Goal: Information Seeking & Learning: Learn about a topic

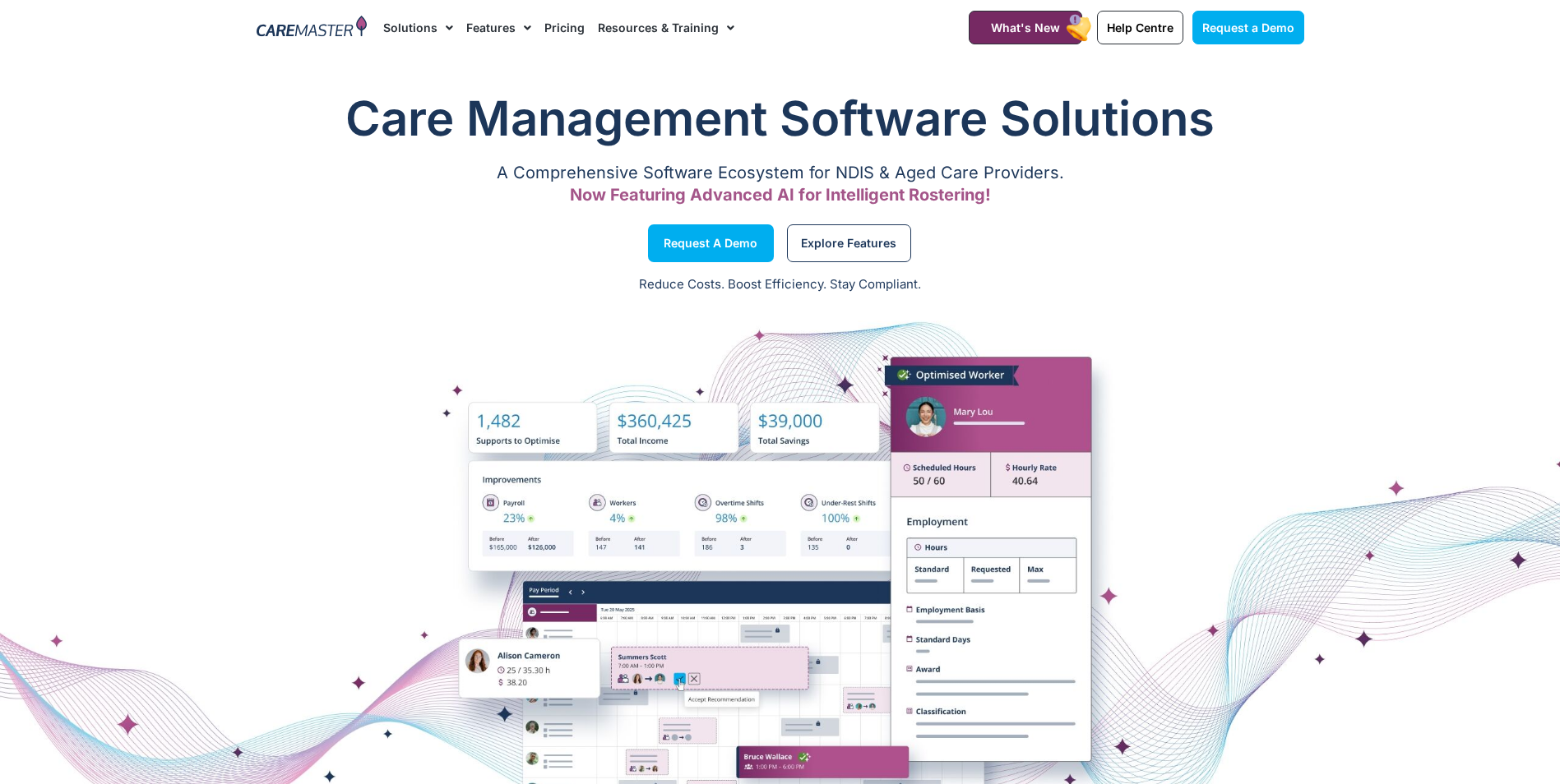
click at [637, 28] on link "Resources & Training" at bounding box center [666, 28] width 136 height 55
click at [636, 29] on link "Resources & Training" at bounding box center [666, 28] width 136 height 55
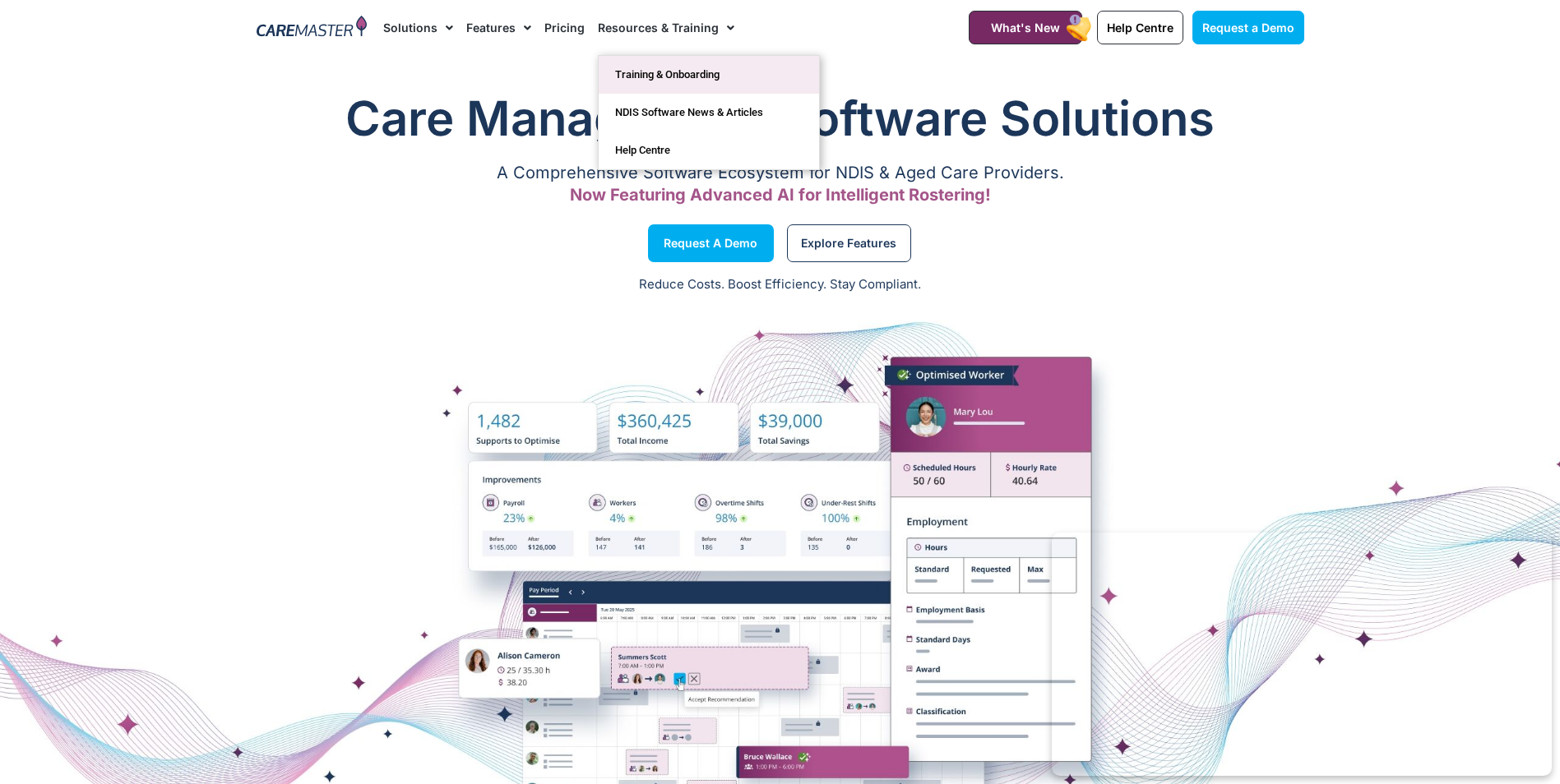
click at [655, 78] on link "Training & Onboarding" at bounding box center [708, 75] width 220 height 37
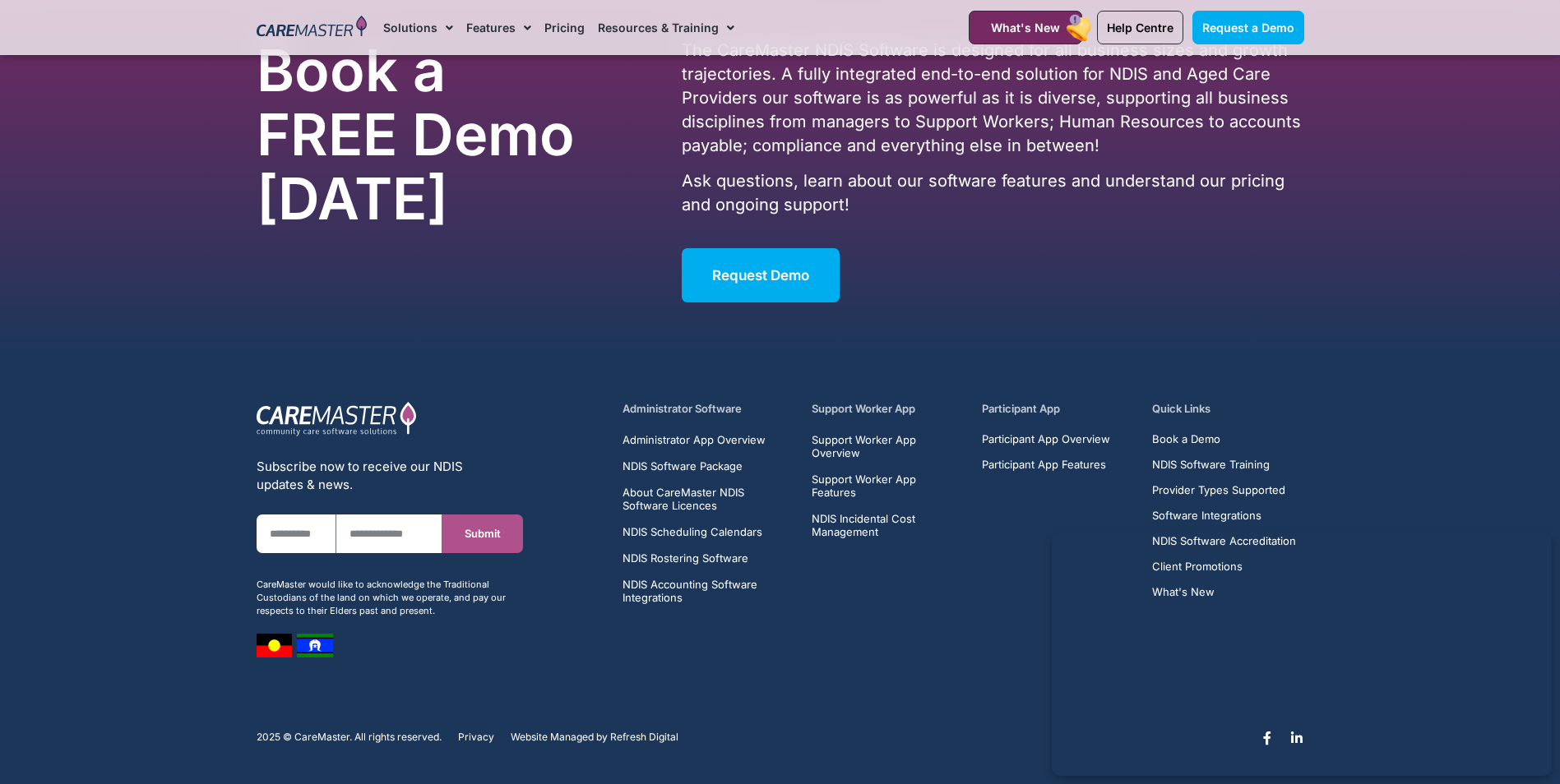
scroll to position [4393, 0]
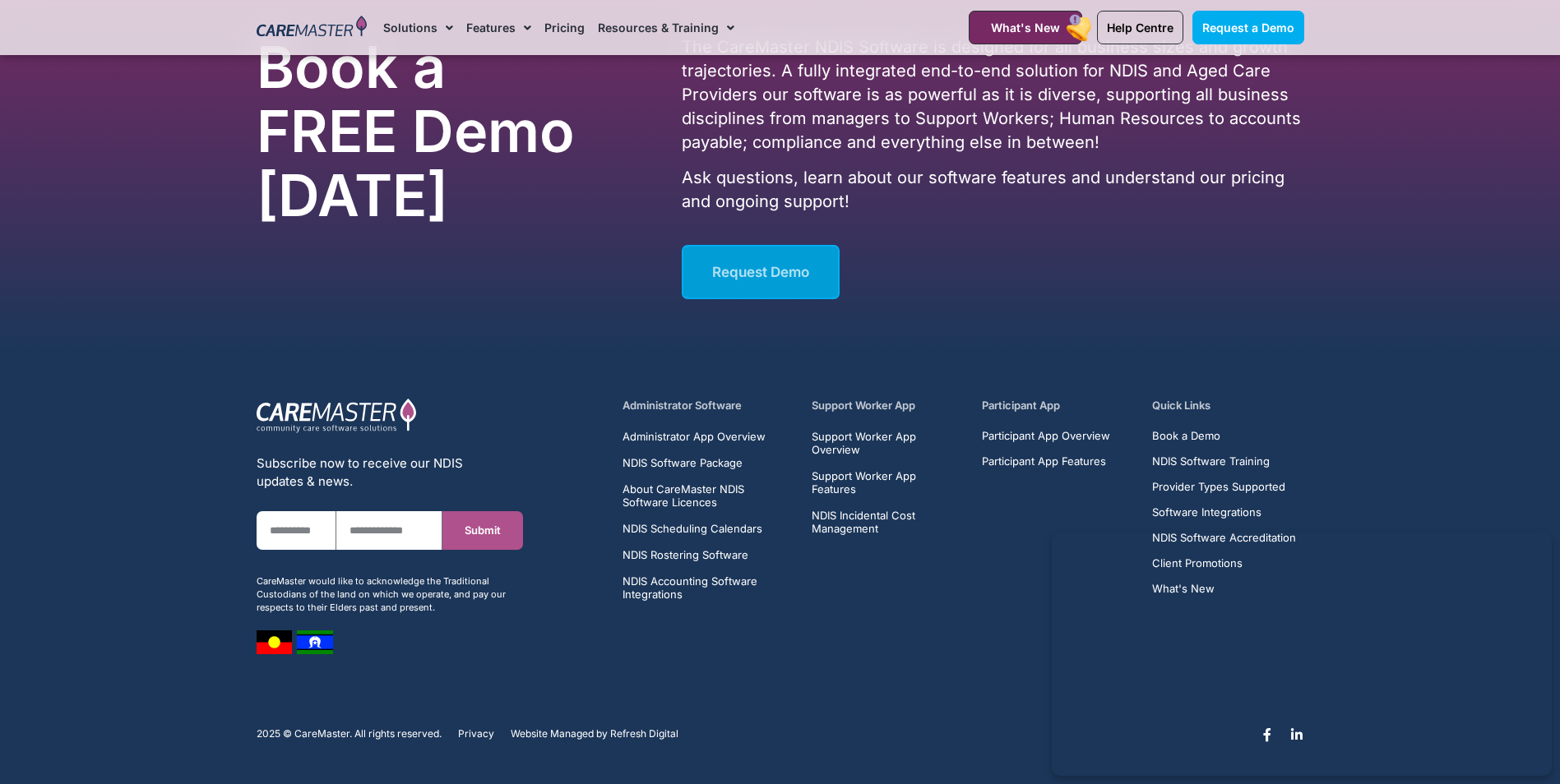
drag, startPoint x: 801, startPoint y: 304, endPoint x: 782, endPoint y: 299, distance: 19.6
drag, startPoint x: 782, startPoint y: 299, endPoint x: 807, endPoint y: 267, distance: 40.6
drag, startPoint x: 807, startPoint y: 267, endPoint x: 630, endPoint y: 246, distance: 178.2
click at [630, 246] on div "Book a FREE Demo [DATE]" at bounding box center [462, 168] width 426 height 280
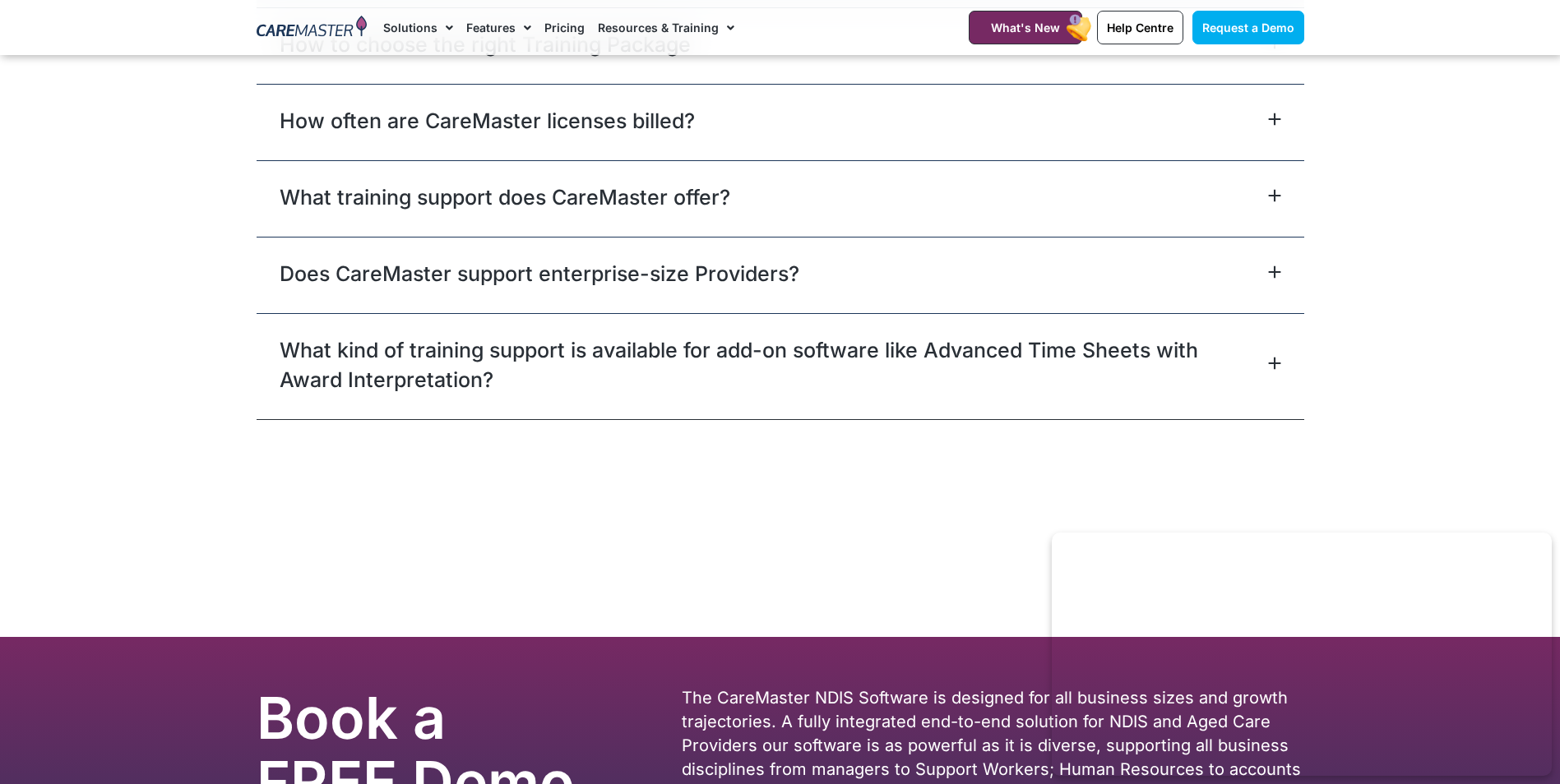
scroll to position [3627, 0]
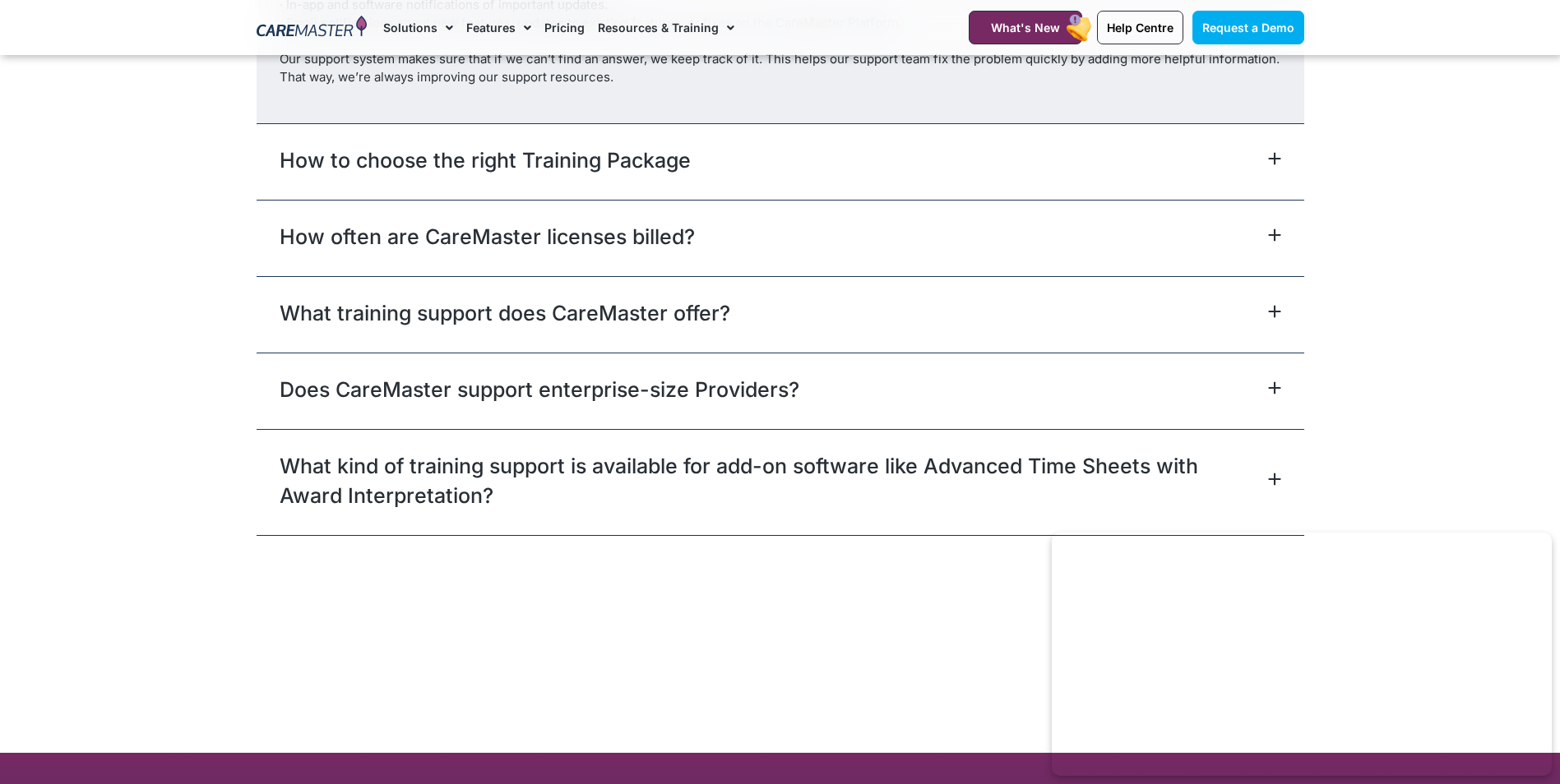
click at [478, 179] on div "How to choose the right Training Package" at bounding box center [780, 162] width 1048 height 77
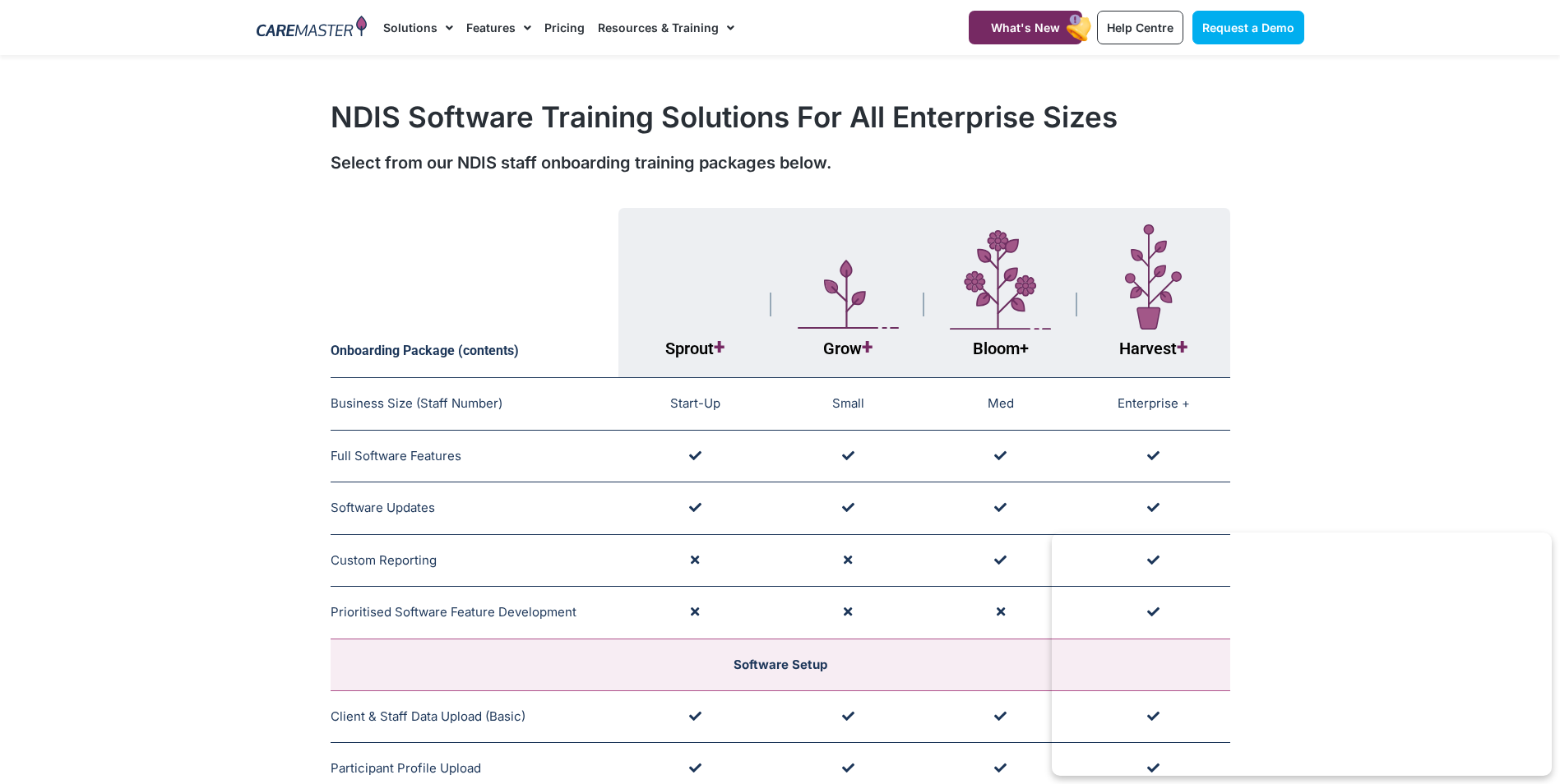
scroll to position [0, 0]
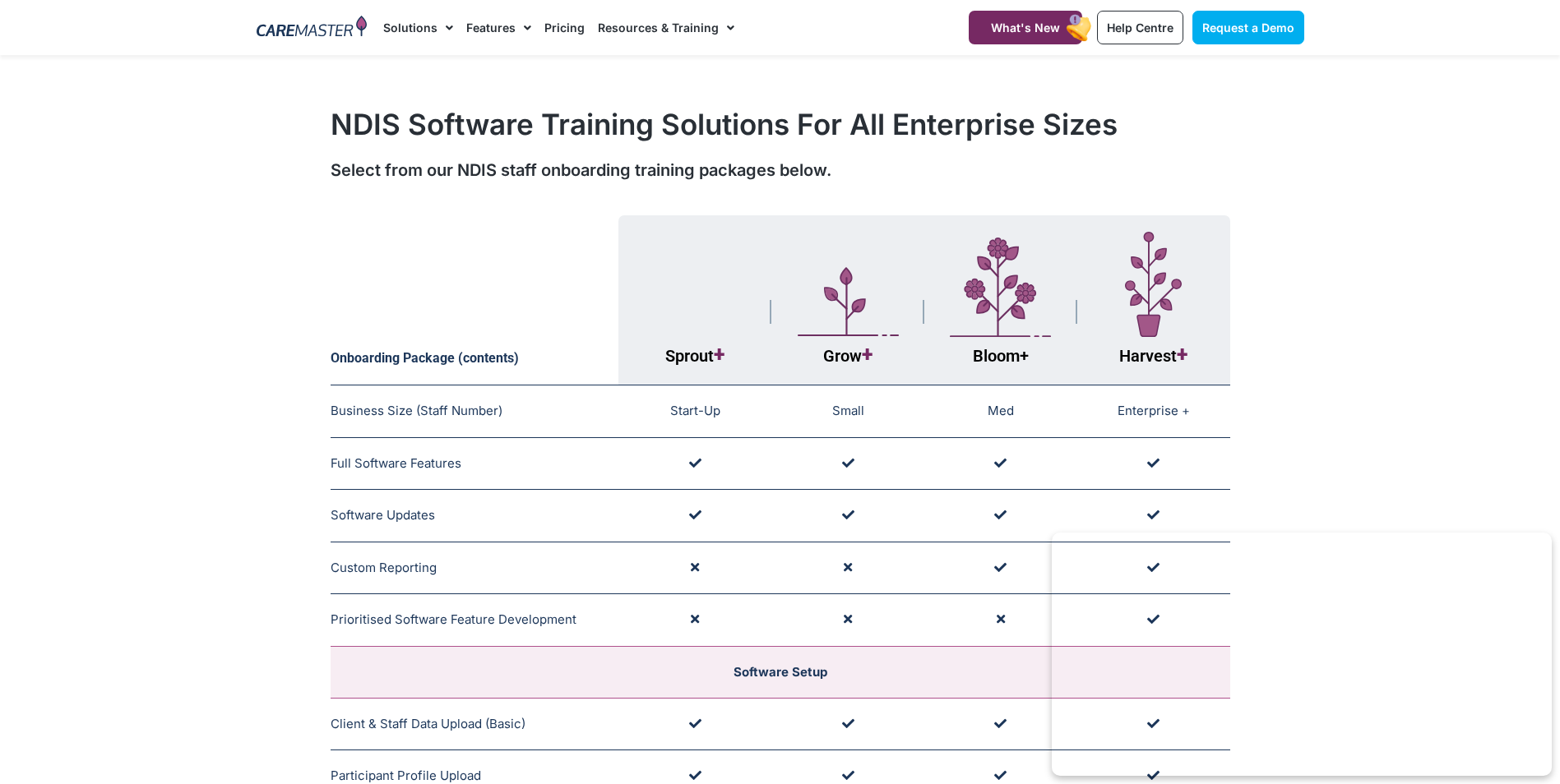
click at [701, 33] on link "Resources & Training" at bounding box center [666, 28] width 136 height 55
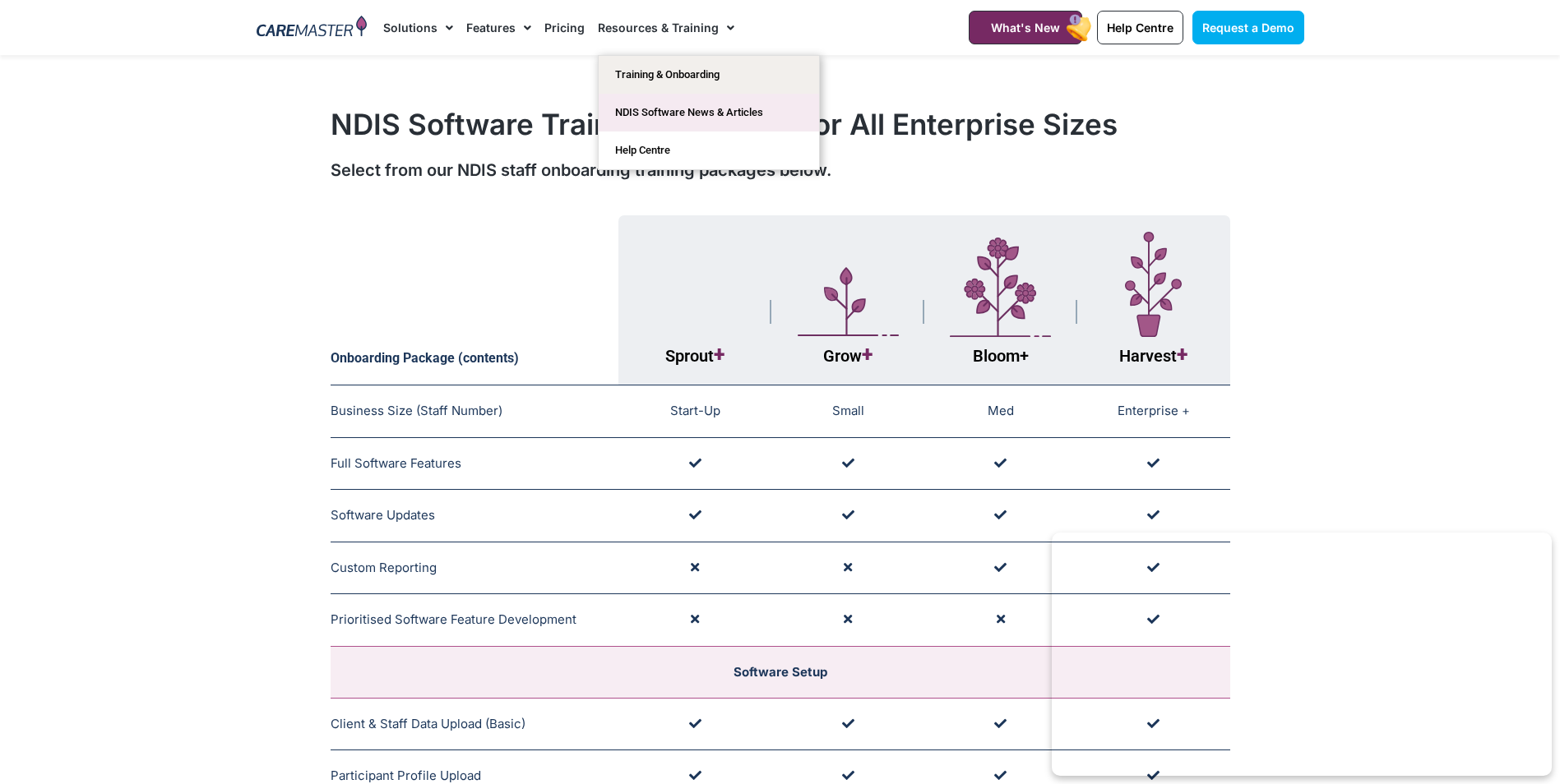
click at [707, 117] on link "NDIS Software News & Articles" at bounding box center [708, 112] width 220 height 37
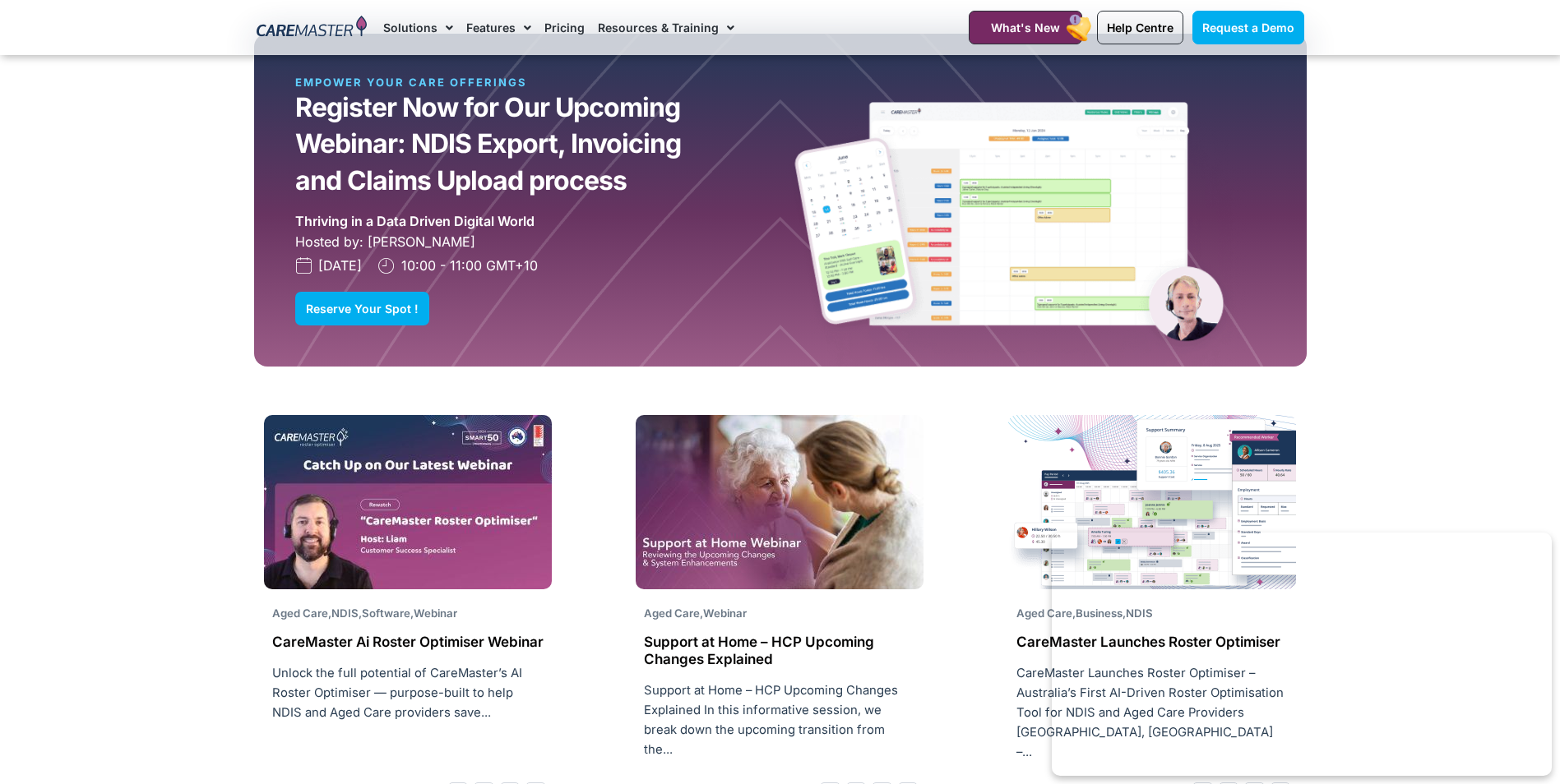
scroll to position [1863, 0]
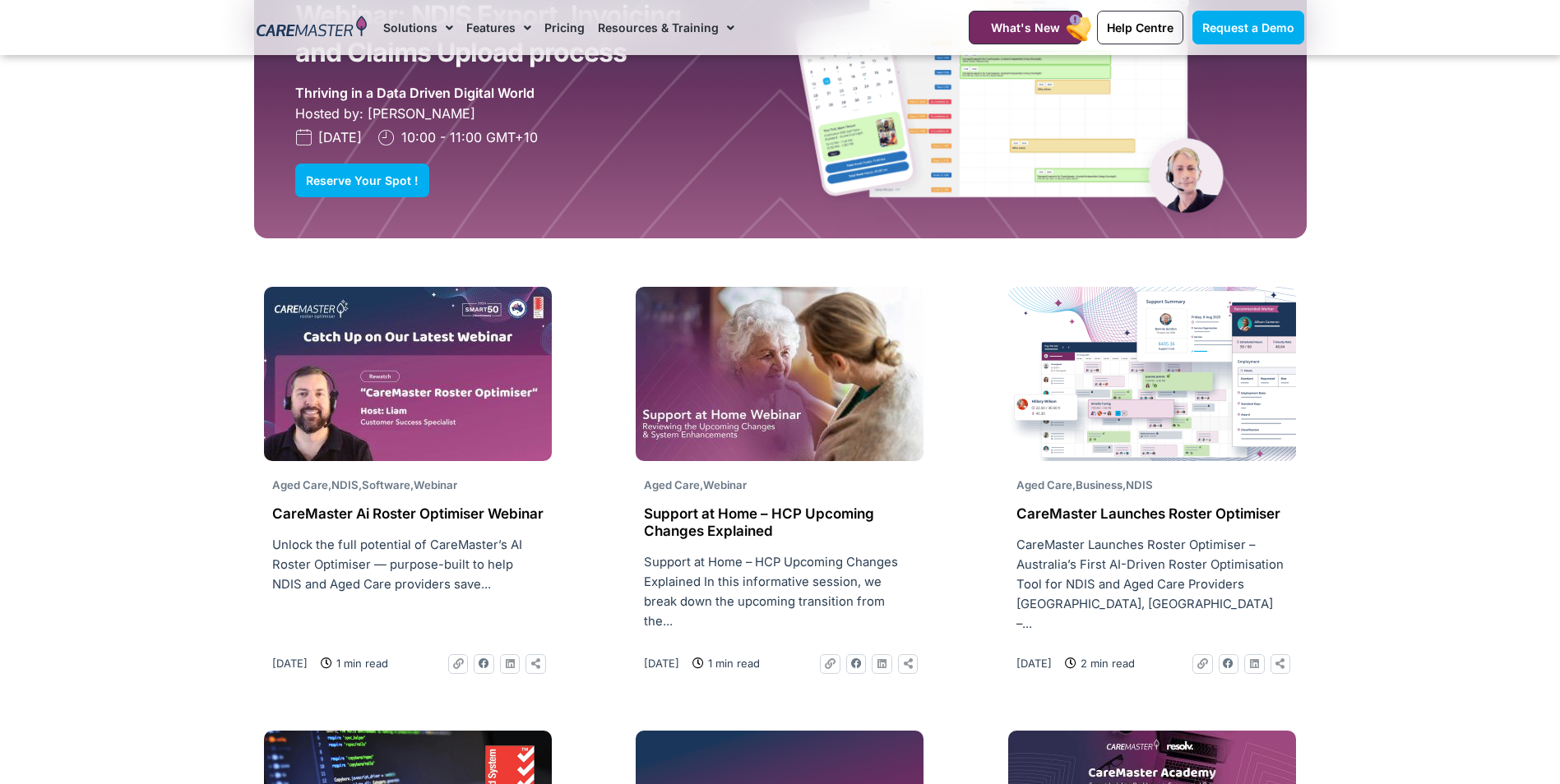
click at [1379, 358] on section "Webinar Onboarding Workers and Simplified Data Entry: Webinar Onboarding Worker…" at bounding box center [780, 358] width 1560 height 1787
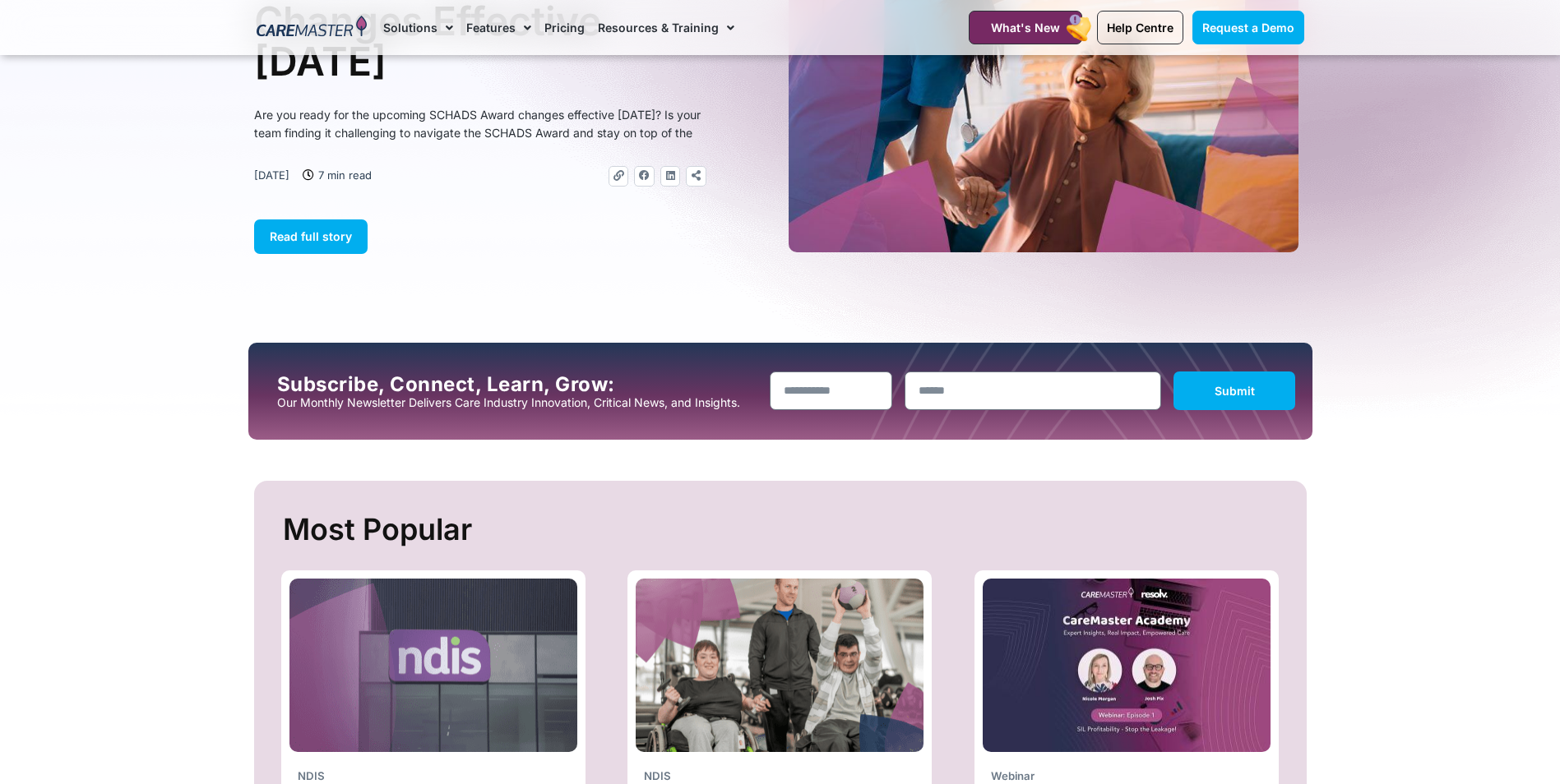
scroll to position [0, 0]
